Goal: Complete application form

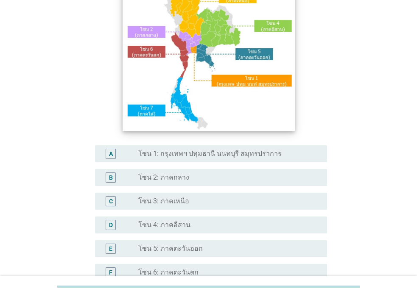
scroll to position [127, 0]
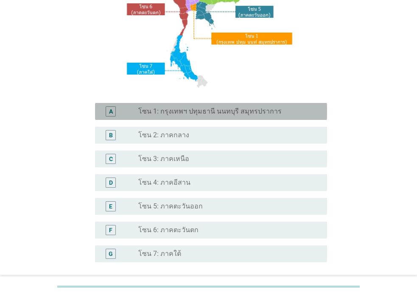
click at [215, 109] on label "โซน 1: กรุงเทพฯ ปทุมธานี นนทบุรี สมุทรปราการ" at bounding box center [209, 111] width 143 height 8
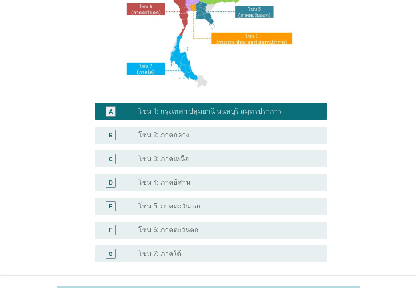
scroll to position [201, 0]
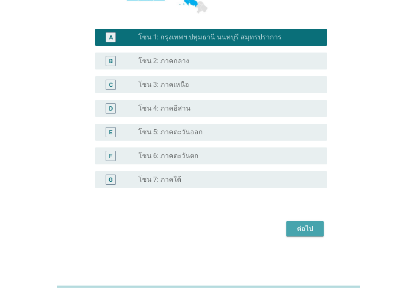
click at [313, 231] on div "ต่อไป" at bounding box center [305, 229] width 24 height 10
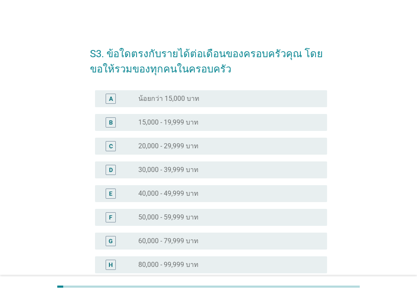
click at [201, 262] on div "radio_button_unchecked 80,000 - 99,999 บาท" at bounding box center [225, 265] width 175 height 8
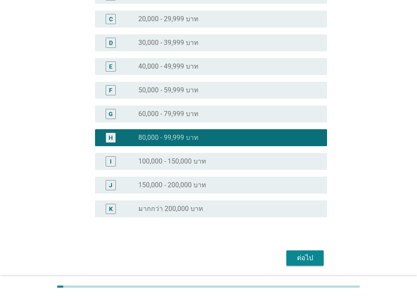
scroll to position [156, 0]
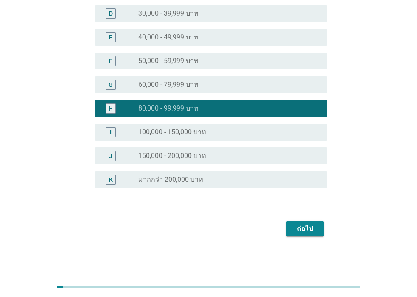
click at [307, 229] on div "ต่อไป" at bounding box center [305, 229] width 24 height 10
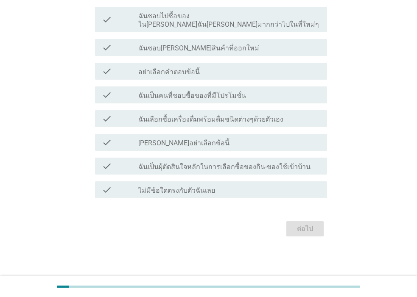
scroll to position [0, 0]
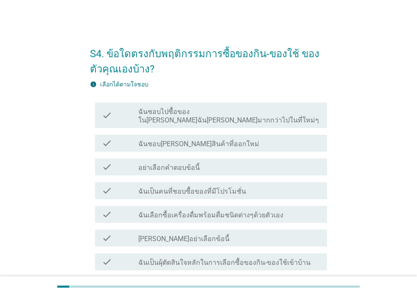
click at [233, 209] on div "check_box_outline_blank ฉันเลือกซื้อเครื่องดื่มพร้อมดื่มชนิดต่างๆด้วยตัวเอง" at bounding box center [229, 214] width 182 height 10
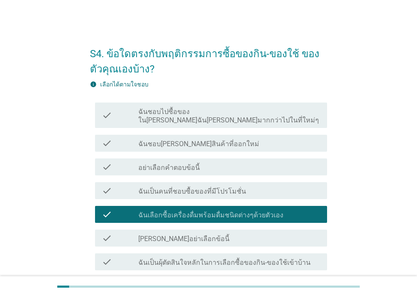
click at [245, 259] on label "ฉันเป็นผุ้ตัดสินใจหลักในการเลือกซื้อของกิน-ของใช้เข้าบ้าน" at bounding box center [224, 263] width 172 height 8
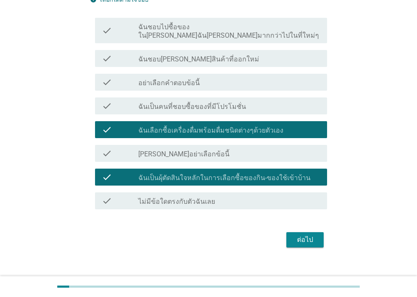
scroll to position [87, 0]
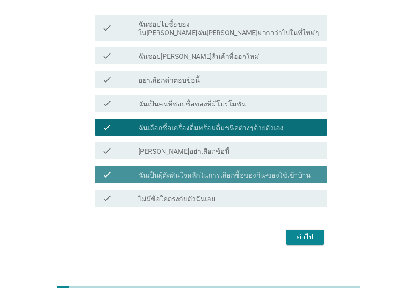
click at [222, 171] on label "ฉันเป็นผุ้ตัดสินใจหลักในการเลือกซื้อของกิน-ของใช้เข้าบ้าน" at bounding box center [224, 175] width 172 height 8
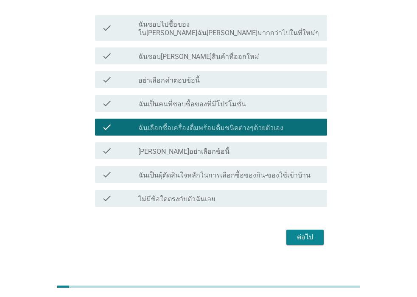
click at [295, 233] on div "ต่อไป" at bounding box center [305, 237] width 24 height 10
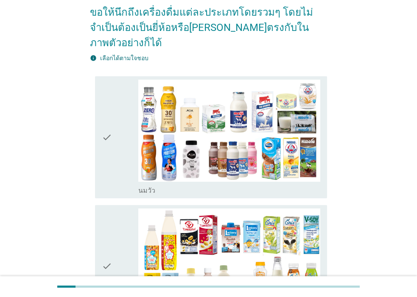
scroll to position [0, 0]
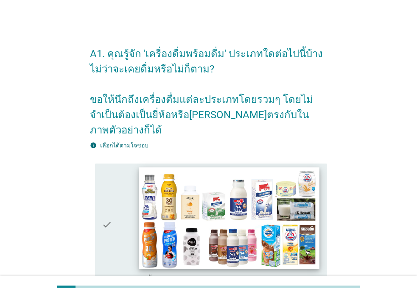
click at [225, 181] on img at bounding box center [229, 217] width 180 height 101
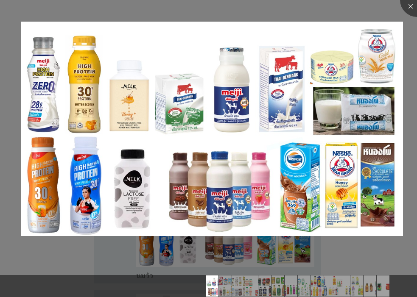
scroll to position [127, 0]
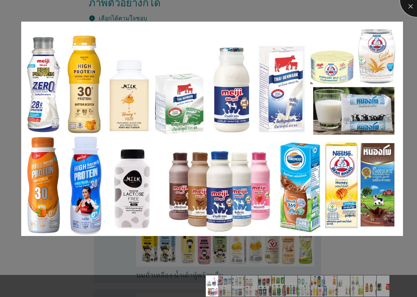
click at [413, 6] on div at bounding box center [417, 0] width 34 height 34
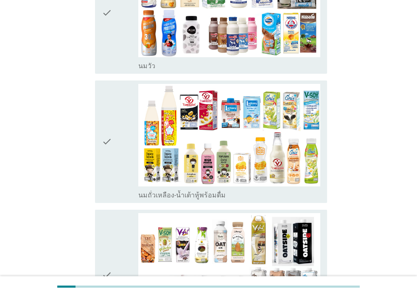
scroll to position [382, 0]
